Goal: Information Seeking & Learning: Learn about a topic

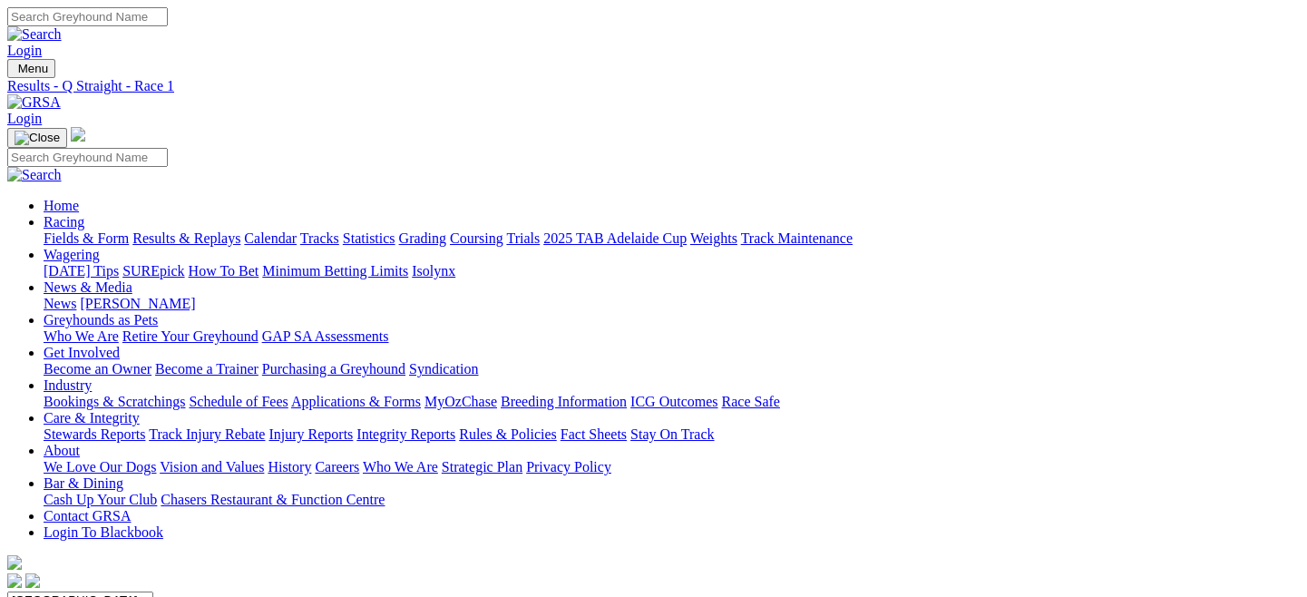
click at [67, 230] on link "Fields & Form" at bounding box center [86, 237] width 85 height 15
click at [153, 591] on select "[GEOGRAPHIC_DATA] [GEOGRAPHIC_DATA] [GEOGRAPHIC_DATA] [GEOGRAPHIC_DATA] [GEOGRA…" at bounding box center [80, 599] width 146 height 17
select select "QLD"
click at [85, 591] on select "[GEOGRAPHIC_DATA] [GEOGRAPHIC_DATA] [GEOGRAPHIC_DATA] [GEOGRAPHIC_DATA] [GEOGRA…" at bounding box center [80, 599] width 146 height 17
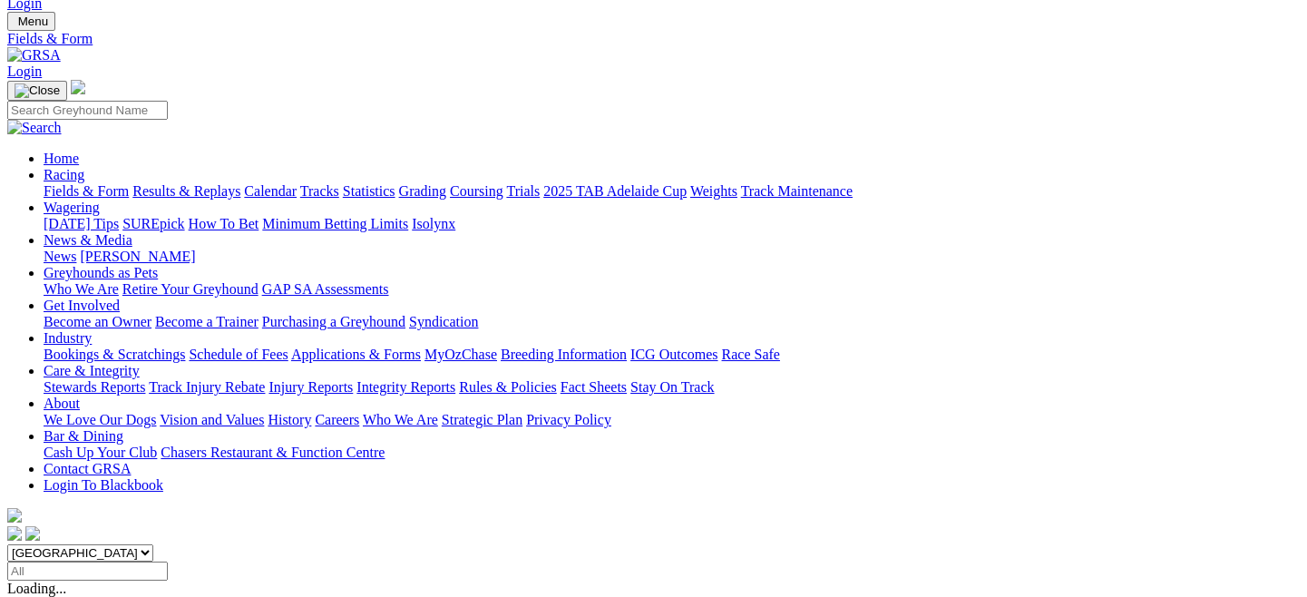
scroll to position [50, 0]
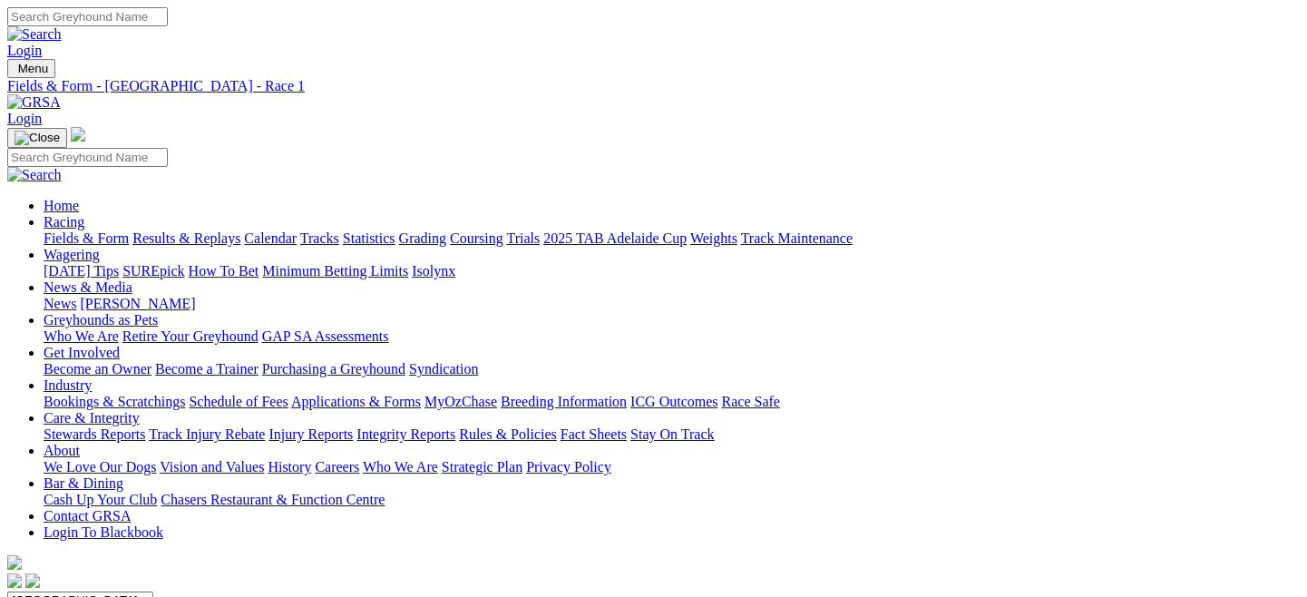
click at [107, 230] on link "Fields & Form" at bounding box center [86, 237] width 85 height 15
click at [153, 591] on select "South Australia New South Wales Northern Territory Queensland Tasmania Victoria…" at bounding box center [80, 599] width 146 height 17
select select "QLD"
click at [85, 591] on select "South Australia New South Wales Northern Territory Queensland Tasmania Victoria…" at bounding box center [80, 599] width 146 height 17
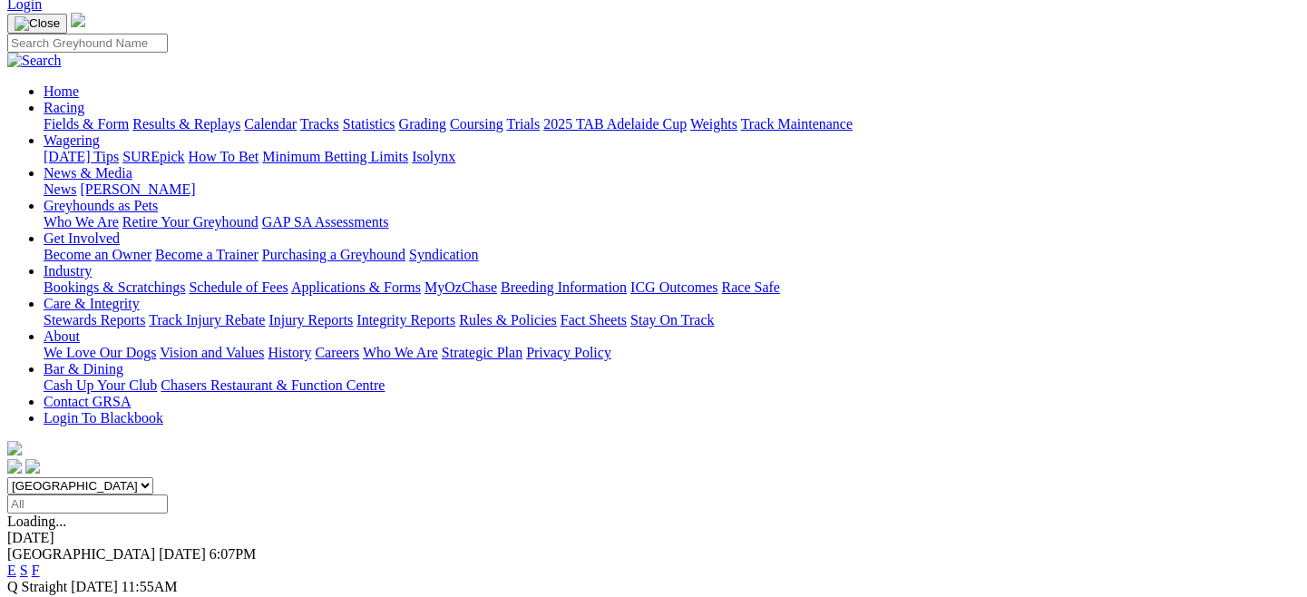
scroll to position [128, 0]
